Goal: Download file/media

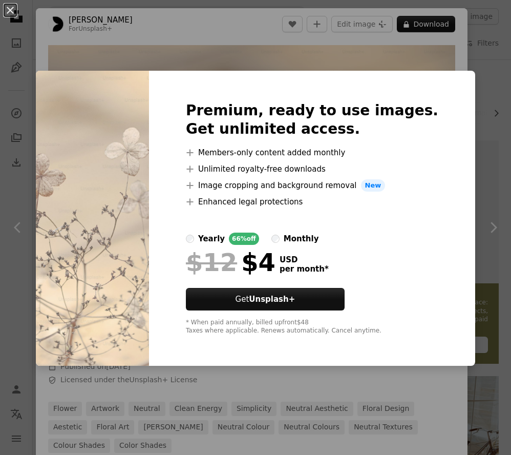
scroll to position [1705, 0]
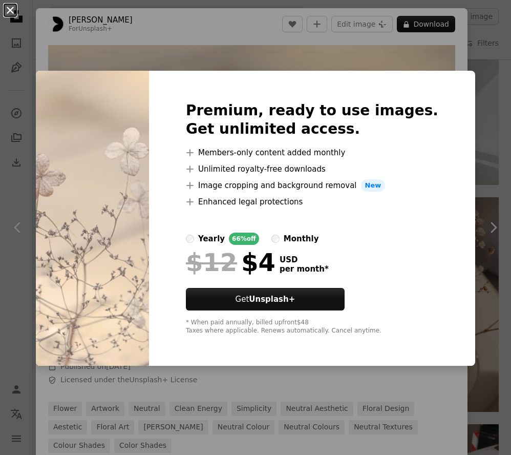
click at [10, 14] on button "An X shape" at bounding box center [10, 10] width 12 height 12
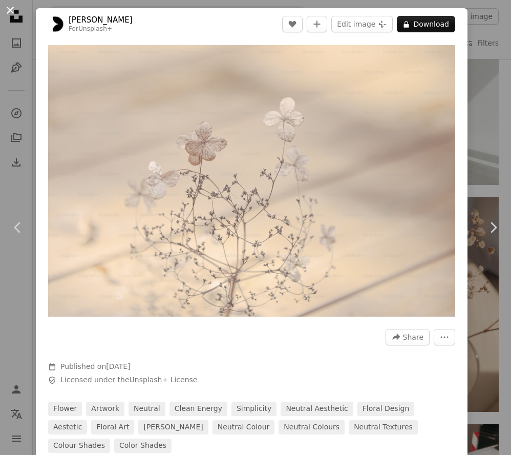
click at [8, 14] on button "An X shape" at bounding box center [10, 10] width 12 height 12
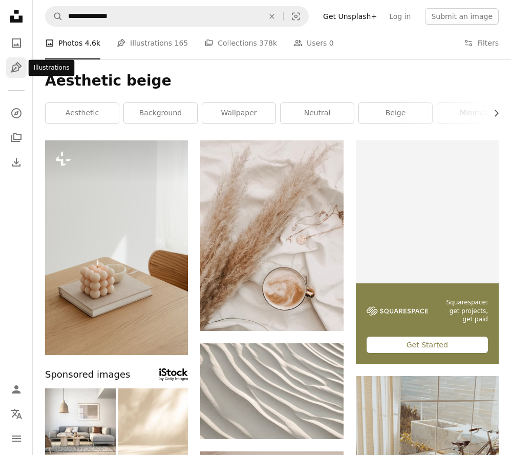
click at [13, 70] on icon "Illustrations" at bounding box center [16, 67] width 11 height 11
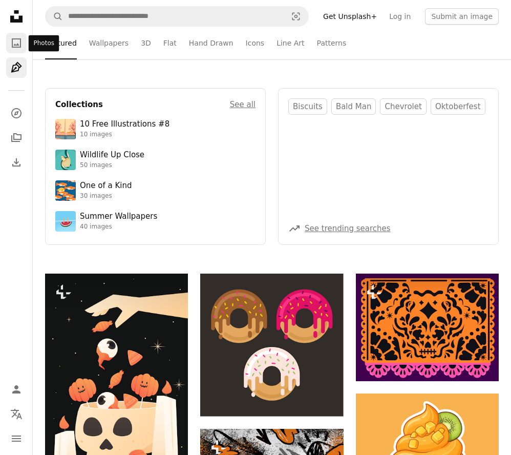
click at [15, 47] on icon "Photos" at bounding box center [16, 42] width 9 height 9
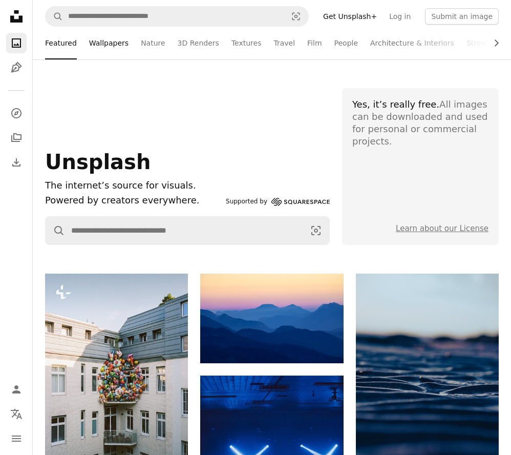
click at [100, 44] on link "Wallpapers" at bounding box center [108, 43] width 39 height 33
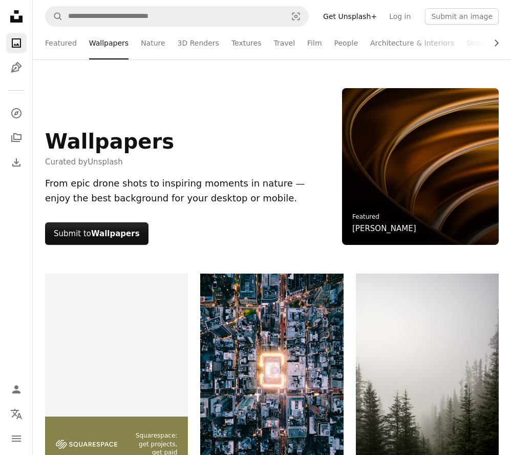
click at [15, 24] on icon "Unsplash logo Unsplash Home" at bounding box center [16, 16] width 20 height 20
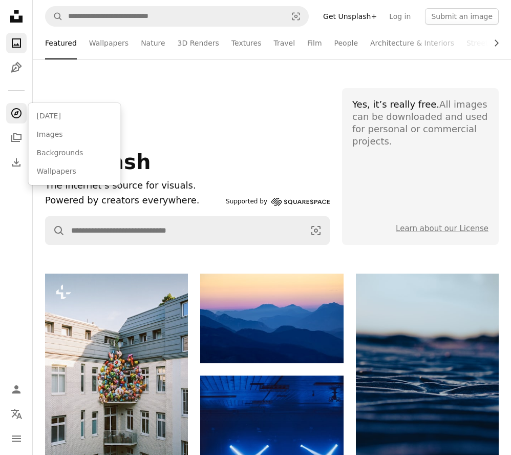
click at [19, 116] on icon "Explore" at bounding box center [16, 113] width 10 height 10
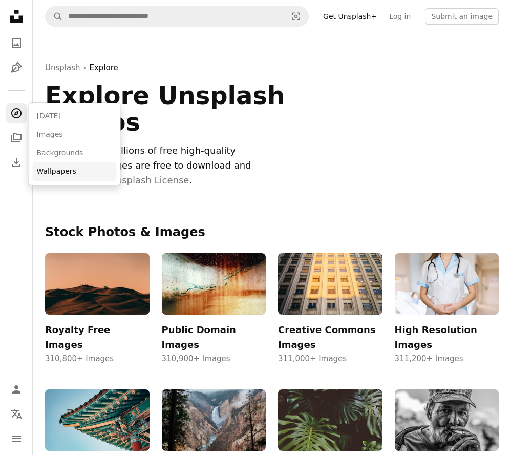
click at [51, 163] on link "Wallpapers" at bounding box center [75, 171] width 84 height 18
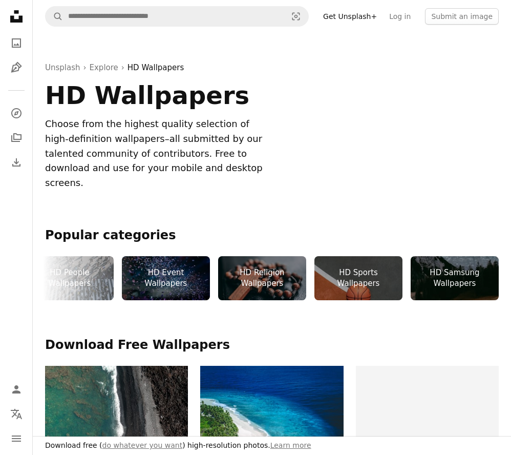
click at [22, 16] on icon at bounding box center [16, 16] width 12 height 12
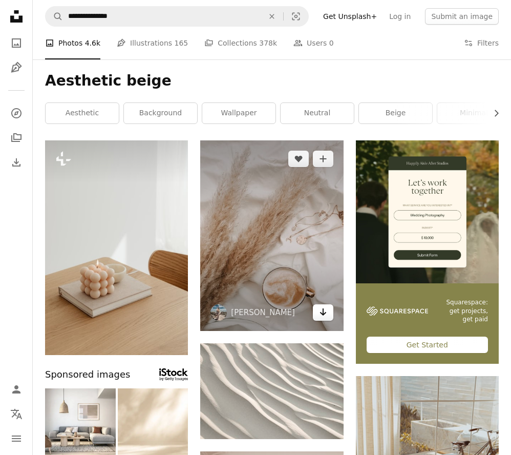
click at [330, 313] on link "Arrow pointing down" at bounding box center [323, 312] width 20 height 16
